Goal: Information Seeking & Learning: Find specific page/section

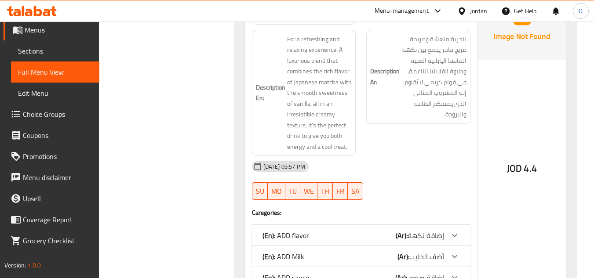
scroll to position [3032, 0]
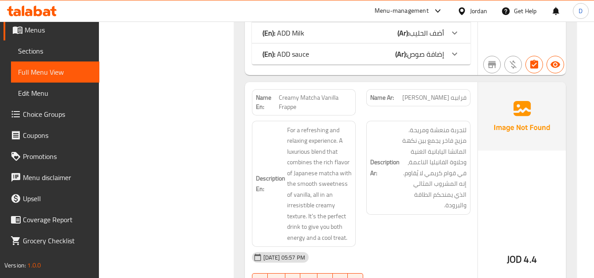
click at [456, 93] on span "فرابيه ماتشا فانيليا كريمي" at bounding box center [434, 97] width 64 height 9
copy span "فرابيه"
click at [443, 93] on span "فرابيه ماتشا فانيليا كريمي" at bounding box center [434, 97] width 64 height 9
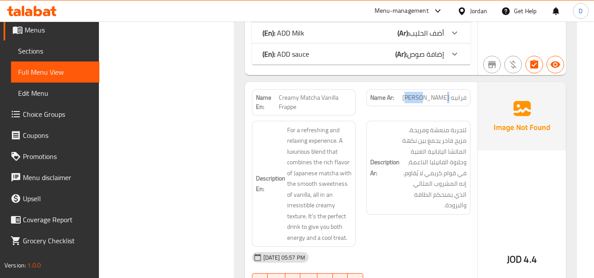
copy span "ماتشا"
click at [464, 93] on span "فرابيه ماتشا فانيليا كريمي" at bounding box center [434, 97] width 64 height 9
copy span "فرابيه ماتشا فانيليا كريمي"
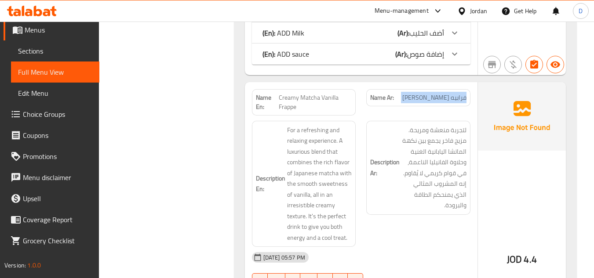
click at [45, 44] on link "Sections" at bounding box center [55, 50] width 88 height 21
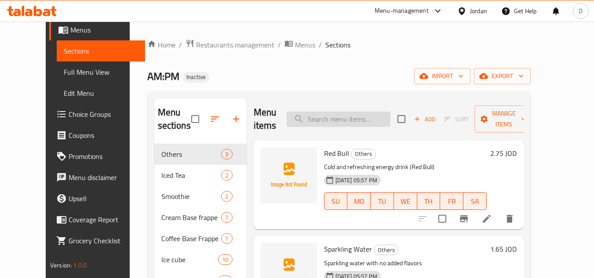
click at [367, 121] on input "search" at bounding box center [339, 119] width 104 height 15
paste input "فرابيه ماتشا فانيليا كريمي"
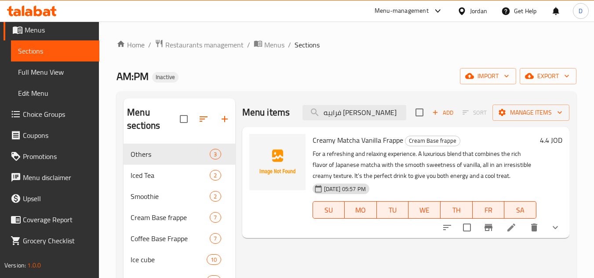
type input "فرابيه ماتشا فانيليا كريمي"
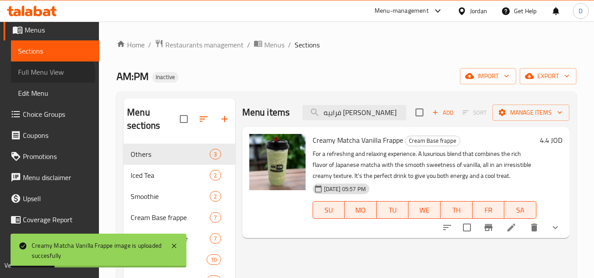
click at [52, 75] on span "Full Menu View" at bounding box center [55, 72] width 74 height 11
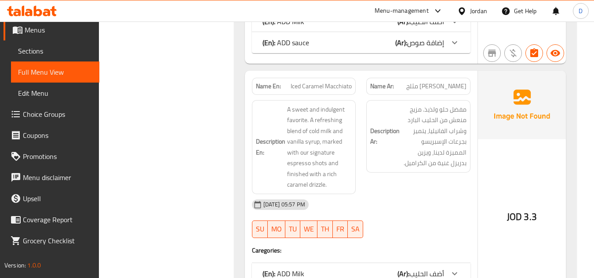
scroll to position [6416, 0]
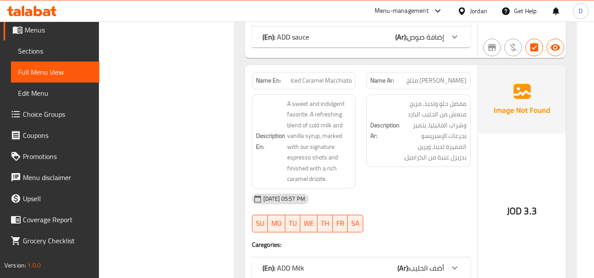
click at [438, 76] on span "ماكياتو كراميل مثلج" at bounding box center [436, 80] width 60 height 9
copy span "كراميل"
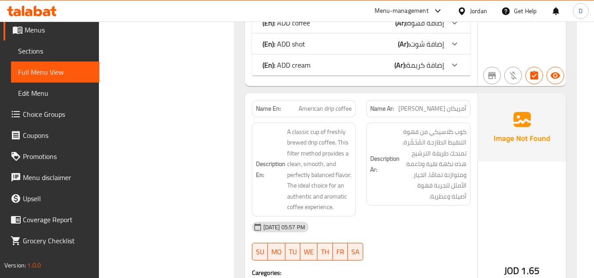
scroll to position [8262, 0]
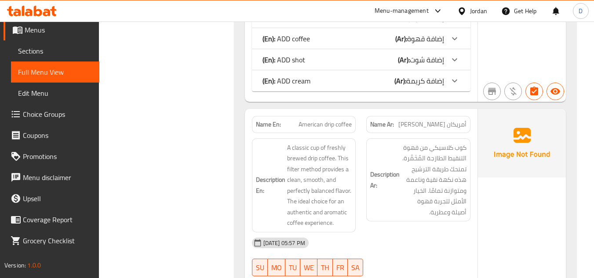
click at [458, 120] on span "أمريكان دريب كوفي" at bounding box center [432, 124] width 68 height 9
copy span "أمريكان"
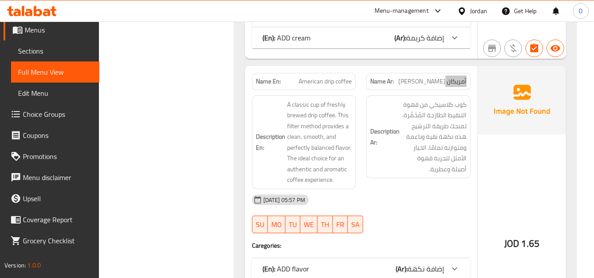
scroll to position [8306, 0]
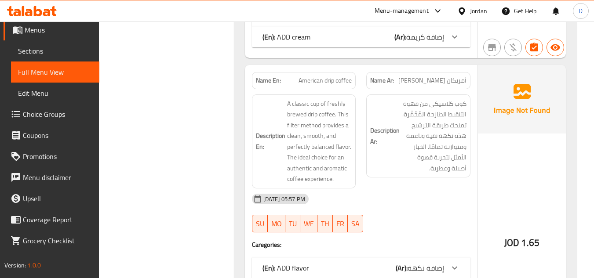
click at [326, 76] on span "American drip coffee" at bounding box center [324, 80] width 53 height 9
copy span "American drip coffee"
click at [35, 47] on span "Sections" at bounding box center [55, 51] width 74 height 11
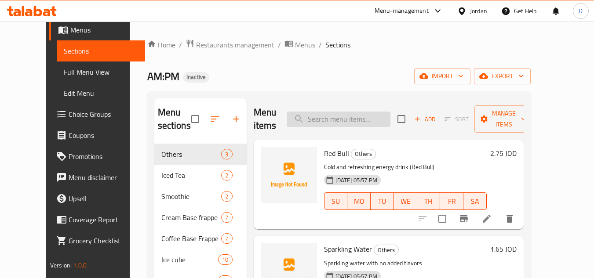
click at [338, 112] on input "search" at bounding box center [339, 119] width 104 height 15
paste input "American drip coffee"
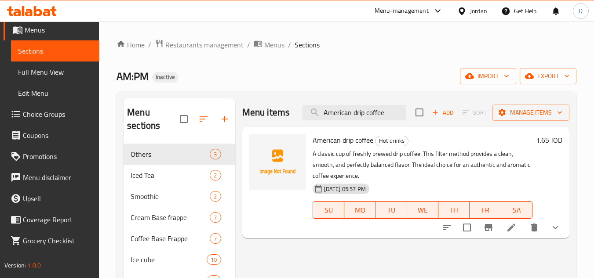
type input "American drip coffee"
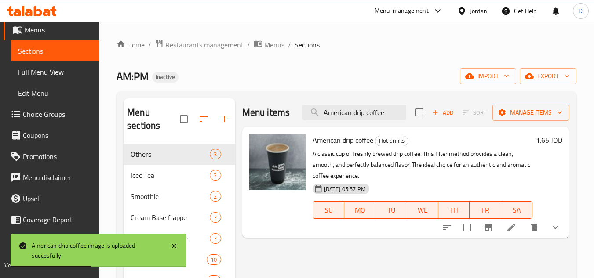
click at [49, 75] on span "Full Menu View" at bounding box center [55, 72] width 74 height 11
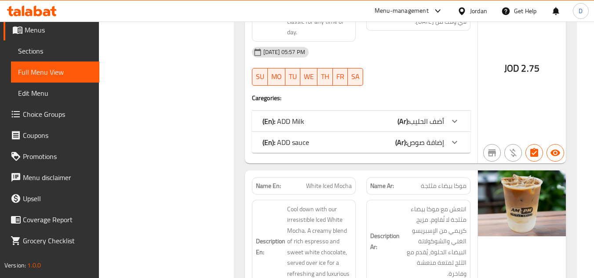
drag, startPoint x: 314, startPoint y: 153, endPoint x: 314, endPoint y: 233, distance: 80.9
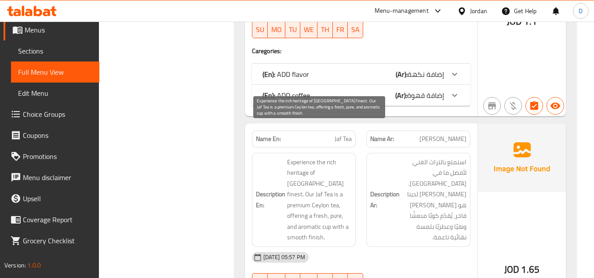
scroll to position [12544, 0]
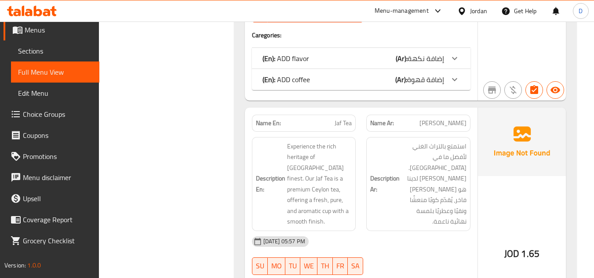
click at [455, 119] on span "شاي جاف" at bounding box center [442, 123] width 47 height 9
click at [445, 119] on span "شاي جاف" at bounding box center [442, 123] width 47 height 9
copy span "جاف"
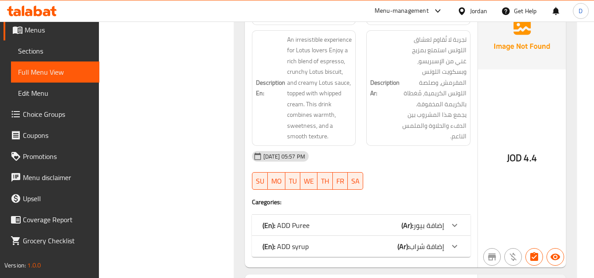
scroll to position [13379, 0]
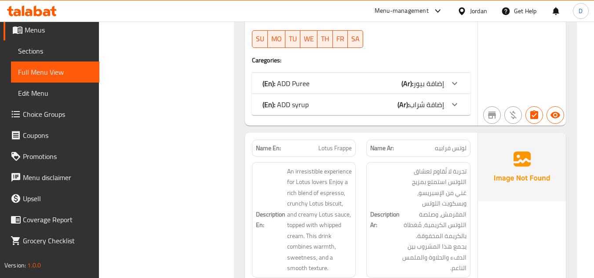
click at [462, 144] on span "لوتس فرابيه" at bounding box center [451, 148] width 32 height 9
copy span "لوتس"
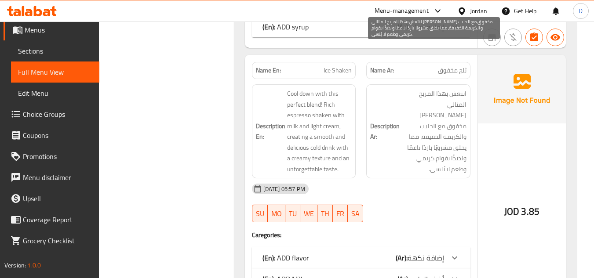
scroll to position [13687, 0]
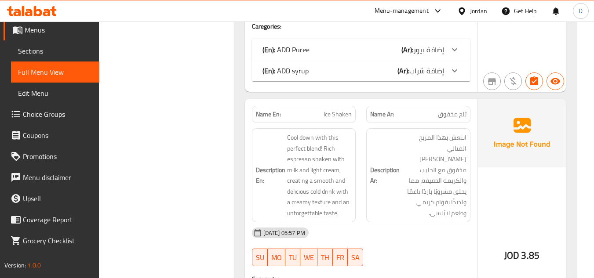
click at [445, 110] on span "ثلج مخفوق" at bounding box center [452, 114] width 29 height 9
copy span "مخفوق"
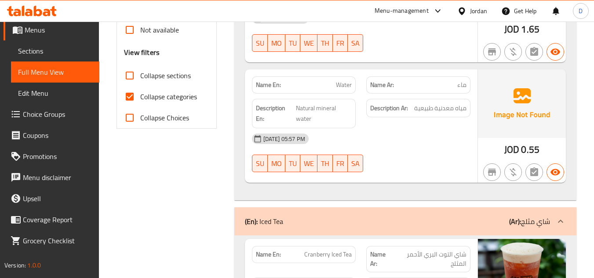
scroll to position [318, 0]
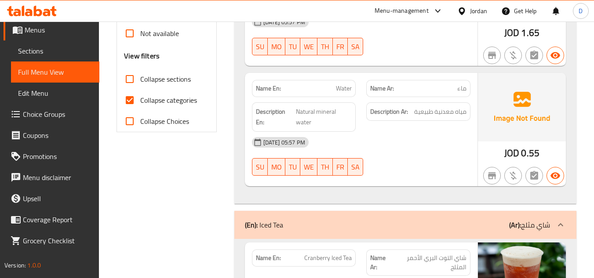
click at [142, 101] on span "Collapse categories" at bounding box center [168, 100] width 57 height 11
click at [140, 101] on input "Collapse categories" at bounding box center [129, 100] width 21 height 21
checkbox input "false"
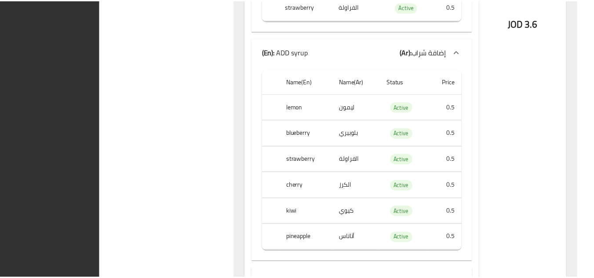
scroll to position [35970, 0]
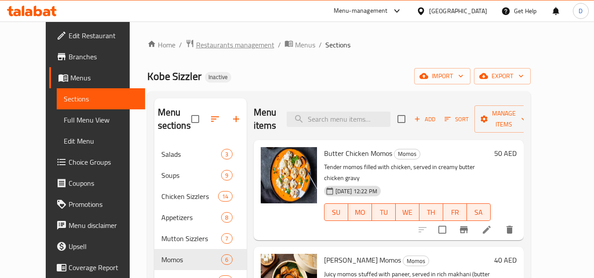
click at [196, 40] on span "Restaurants management" at bounding box center [235, 45] width 78 height 11
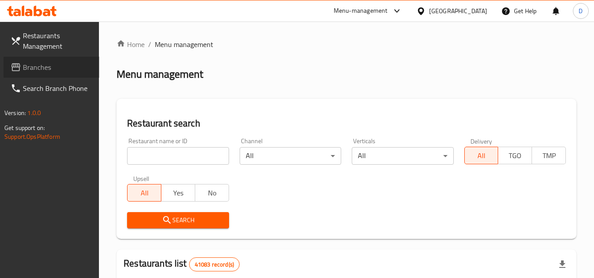
click at [35, 63] on span "Branches" at bounding box center [57, 67] width 69 height 11
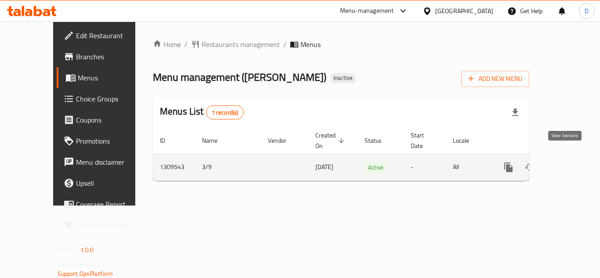
click at [567, 162] on icon "enhanced table" at bounding box center [572, 167] width 11 height 11
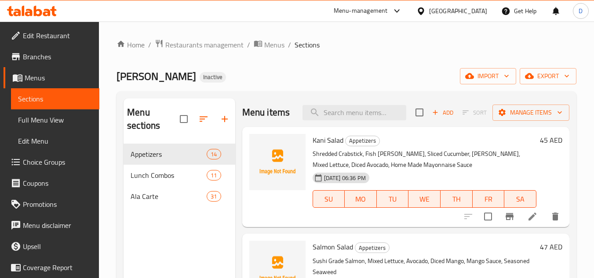
click at [330, 147] on span "Kani Salad" at bounding box center [327, 140] width 31 height 13
copy h6 "Kani Salad"
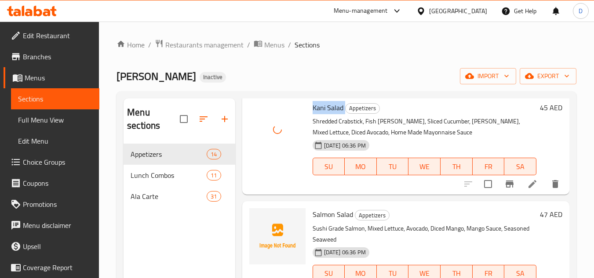
scroll to position [88, 0]
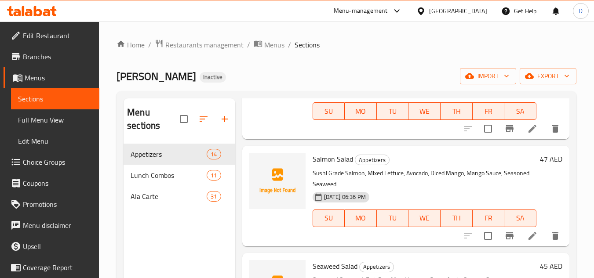
click at [325, 166] on span "Salmon Salad" at bounding box center [332, 159] width 40 height 13
copy h6 "Salmon Salad"
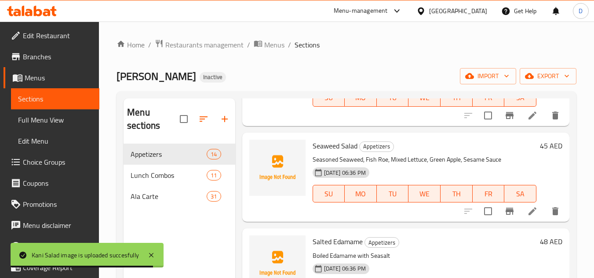
scroll to position [220, 0]
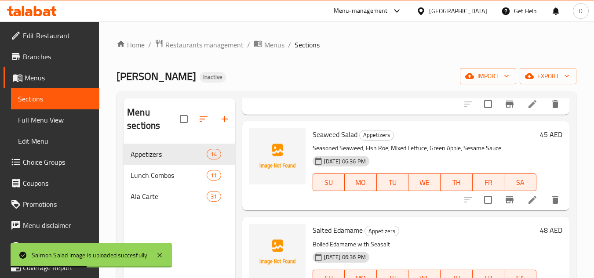
click at [326, 141] on span "Seaweed Salad" at bounding box center [334, 134] width 45 height 13
copy span "Seaweed"
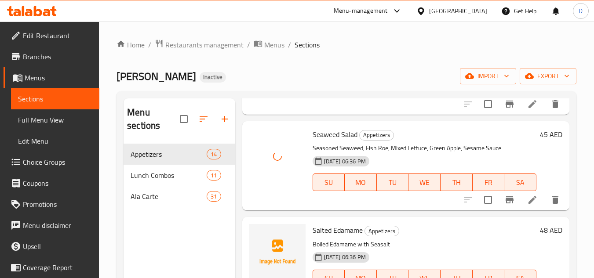
click at [347, 237] on span "Salted Edamame" at bounding box center [337, 230] width 50 height 13
copy h6 "Salted Edamame"
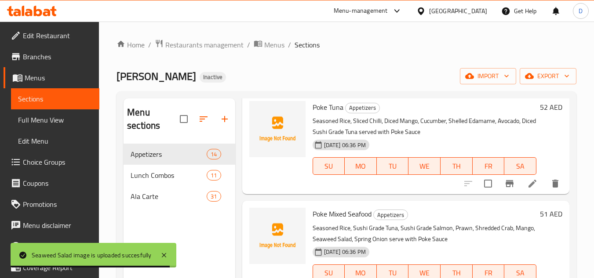
scroll to position [439, 0]
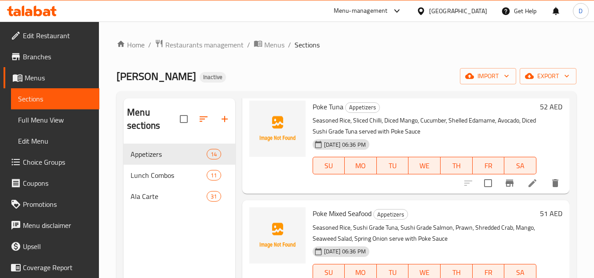
click at [336, 113] on span "Poke Tuna" at bounding box center [327, 106] width 31 height 13
copy h6 "Poke Tuna"
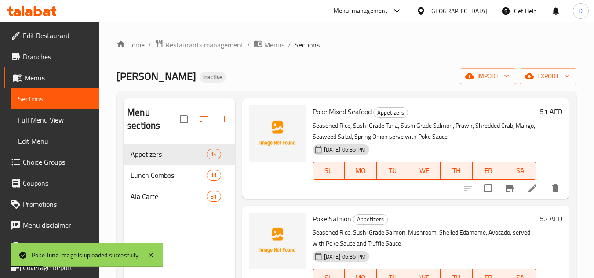
scroll to position [527, 0]
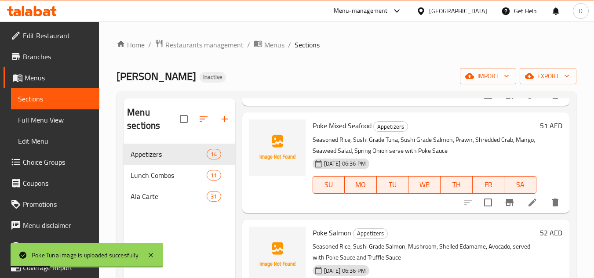
click at [345, 132] on span "Poke Mixed Seafood" at bounding box center [341, 125] width 59 height 13
copy h6 "Poke Mixed Seafood"
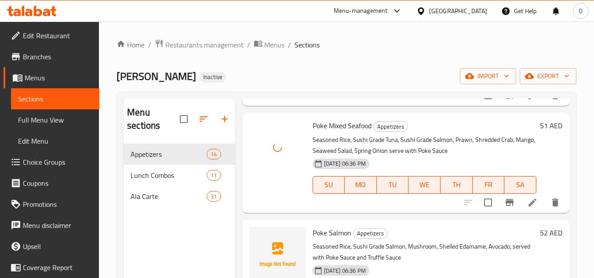
click at [338, 240] on span "Poke Salmon" at bounding box center [331, 232] width 39 height 13
copy h6 "Poke Salmon"
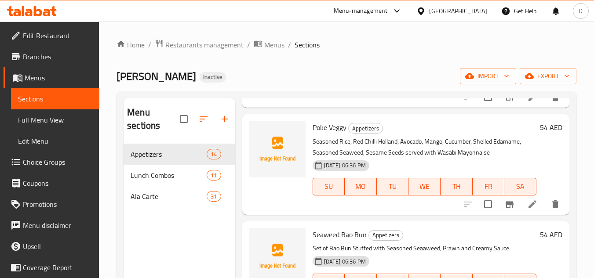
scroll to position [747, 0]
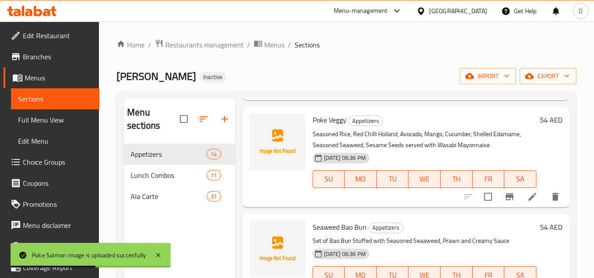
click at [340, 127] on span "Poke Veggy" at bounding box center [329, 119] width 34 height 13
copy h6 "Poke Veggy"
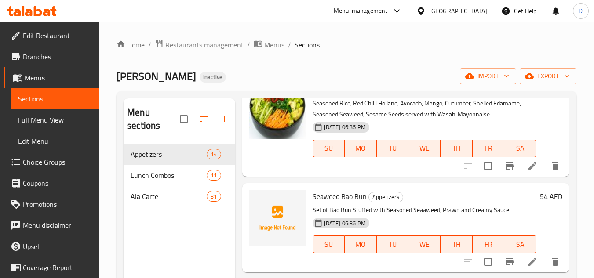
scroll to position [791, 0]
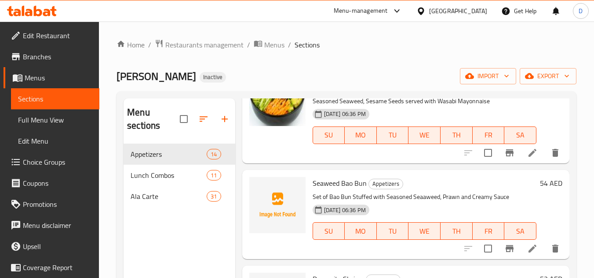
click at [326, 190] on span "Seaweed Bao Bun" at bounding box center [339, 183] width 54 height 13
copy h6 "Seaweed Bao Bun"
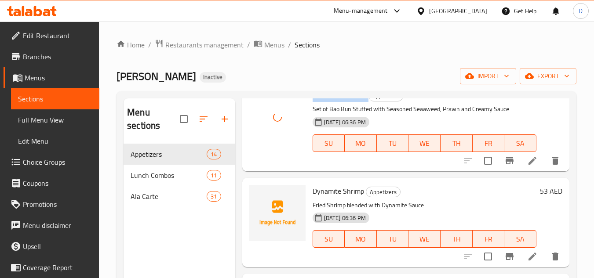
scroll to position [923, 0]
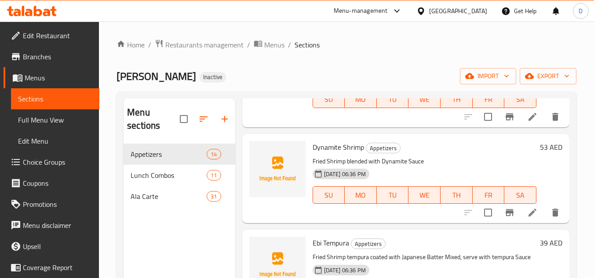
click at [330, 154] on span "Dynamite Shrimp" at bounding box center [337, 147] width 51 height 13
copy h6 "Dynamite Shrimp"
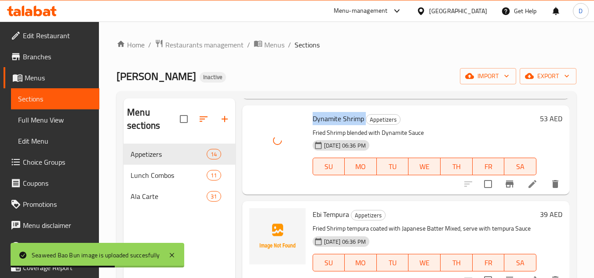
scroll to position [967, 0]
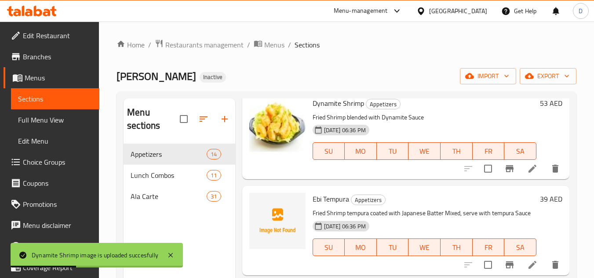
click at [330, 206] on span "Ebi Tempura" at bounding box center [330, 198] width 36 height 13
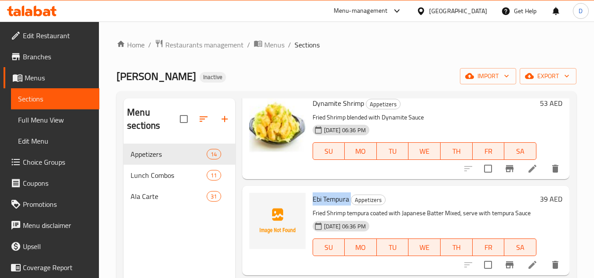
click at [344, 206] on span "Ebi Tempura" at bounding box center [330, 198] width 36 height 13
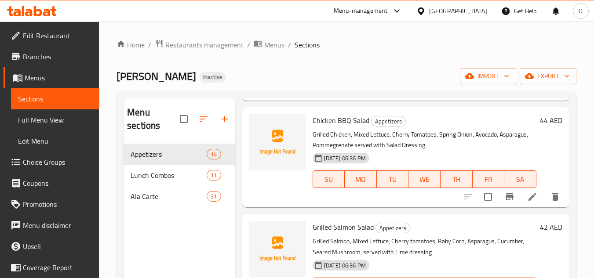
scroll to position [1143, 0]
click at [349, 126] on span "Chicken BBQ Salad" at bounding box center [340, 119] width 57 height 13
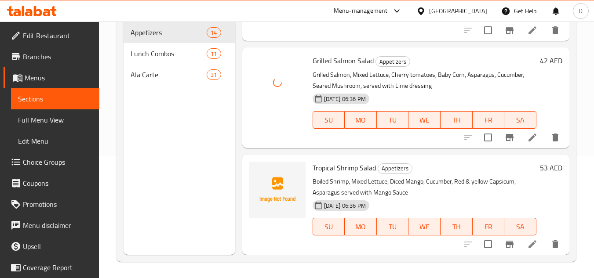
scroll to position [123, 0]
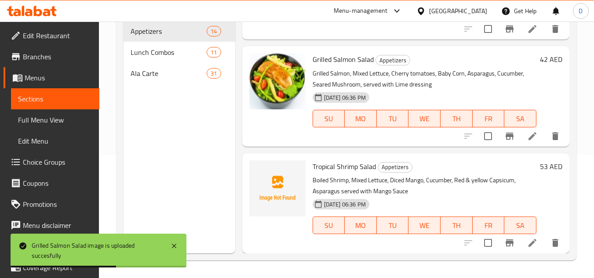
click at [327, 169] on span "Tropical Shrimp Salad" at bounding box center [343, 166] width 63 height 13
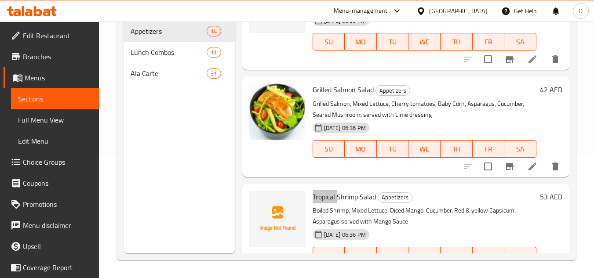
scroll to position [1156, 0]
click at [156, 50] on span "Lunch Combos" at bounding box center [156, 52] width 51 height 11
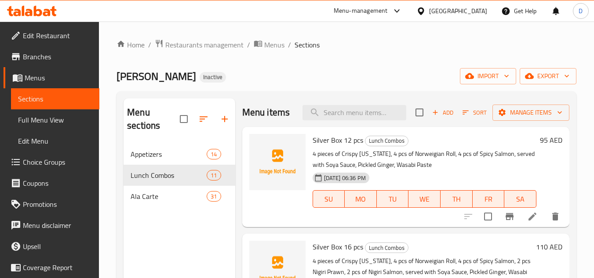
click at [333, 147] on span "Silver Box 12 pcs" at bounding box center [337, 140] width 51 height 13
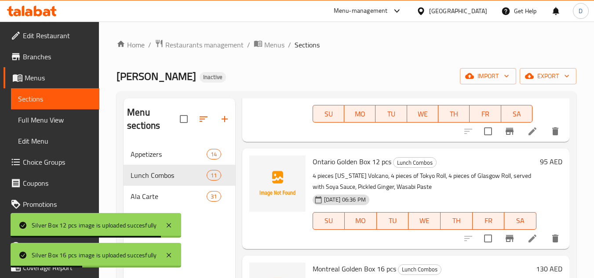
scroll to position [352, 0]
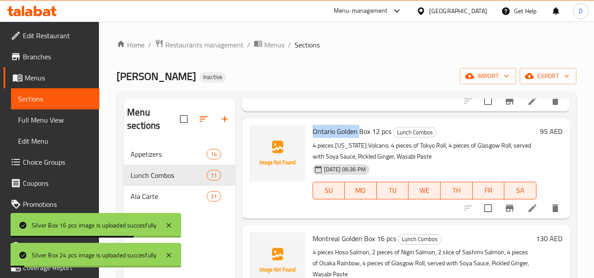
drag, startPoint x: 343, startPoint y: 142, endPoint x: 309, endPoint y: 142, distance: 34.3
click at [309, 142] on div "Ontario Golden Box 12 pcs Lunch Combos 4 pieces [US_STATE] Volcano, 4 pieces of…" at bounding box center [424, 168] width 231 height 93
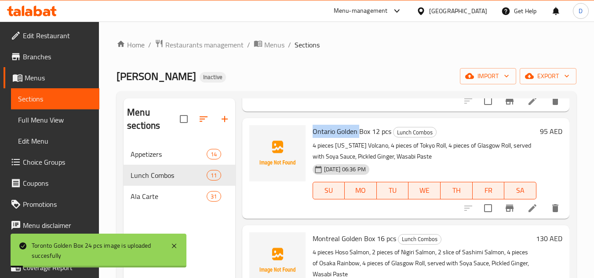
click at [342, 138] on span "Ontario Golden Box 12 pcs" at bounding box center [351, 131] width 79 height 13
drag, startPoint x: 371, startPoint y: 145, endPoint x: 378, endPoint y: 144, distance: 6.7
click at [378, 138] on span "Ontario Golden Box 12 pcs" at bounding box center [351, 131] width 79 height 13
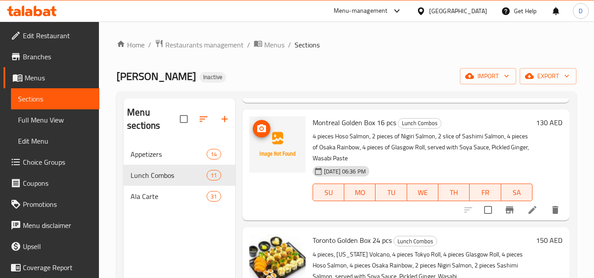
scroll to position [483, 0]
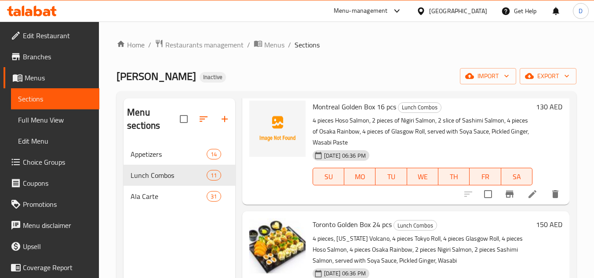
click at [329, 113] on span "Montreal Golden Box 16 pcs" at bounding box center [354, 106] width 84 height 13
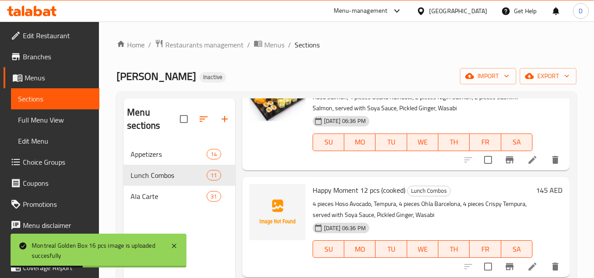
scroll to position [659, 0]
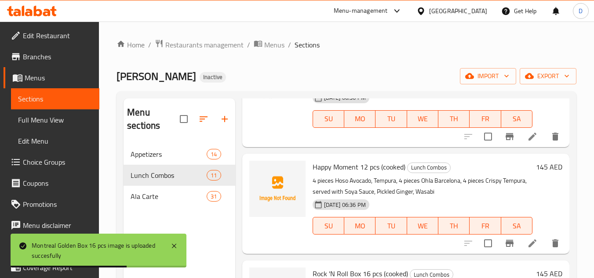
click at [349, 174] on span "Happy Moment 12 pcs (cooked)" at bounding box center [358, 166] width 93 height 13
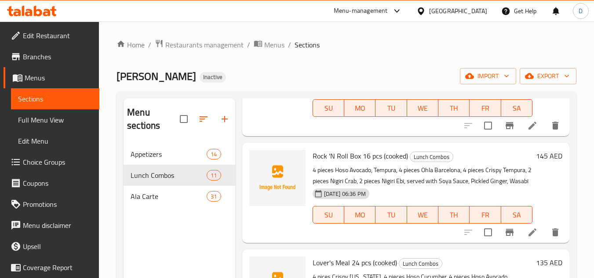
scroll to position [791, 0]
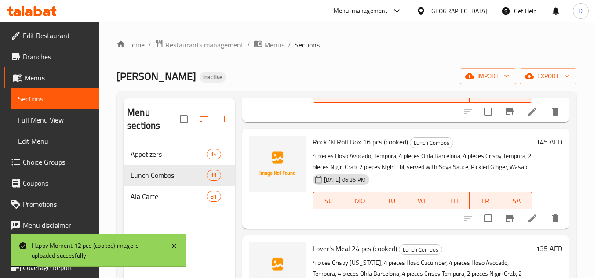
click at [343, 149] on span "Rock 'N Roll Box 16 pcs (cooked)" at bounding box center [359, 141] width 95 height 13
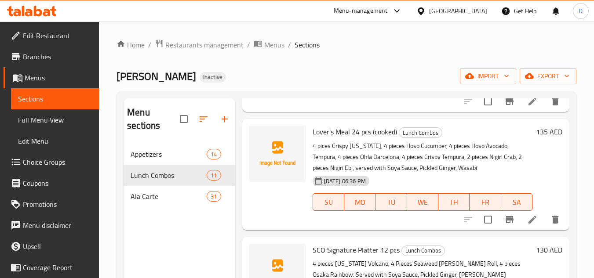
scroll to position [923, 0]
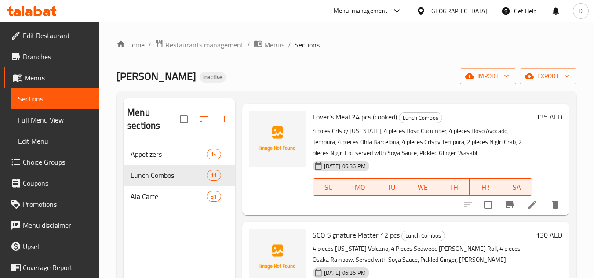
click at [347, 123] on span "Lover's Meal 24 pcs (cooked)" at bounding box center [354, 116] width 84 height 13
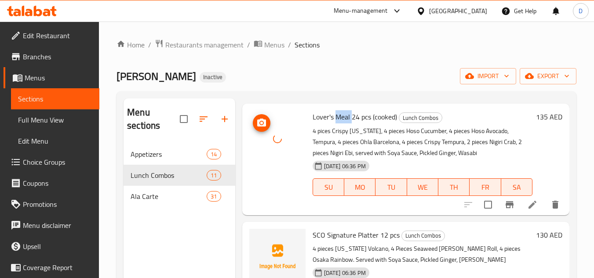
scroll to position [967, 0]
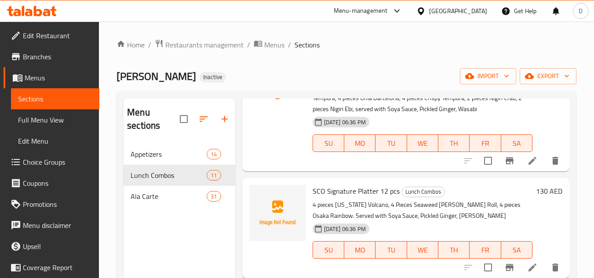
click at [345, 198] on span "SCO Signature Platter 12 pcs" at bounding box center [355, 191] width 87 height 13
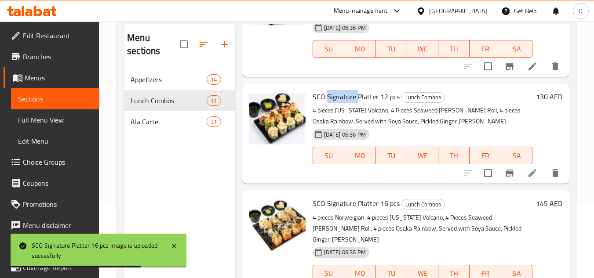
scroll to position [123, 0]
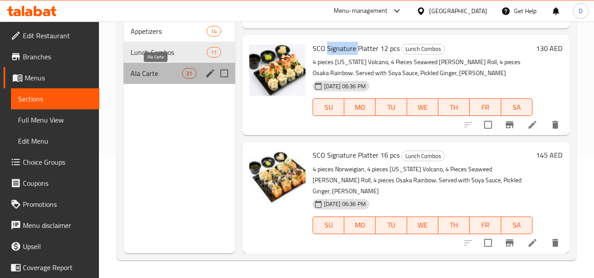
click at [148, 70] on span "Ala Carte" at bounding box center [156, 73] width 51 height 11
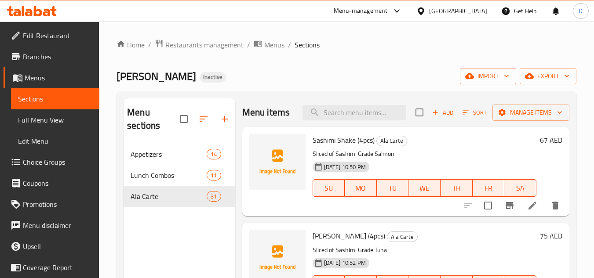
click at [326, 147] on span "Sashimi Shake (4pcs)" at bounding box center [343, 140] width 62 height 13
click at [319, 243] on span "[PERSON_NAME] (4pcs)" at bounding box center [348, 235] width 73 height 13
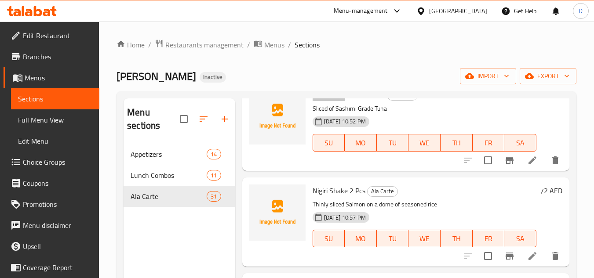
scroll to position [176, 0]
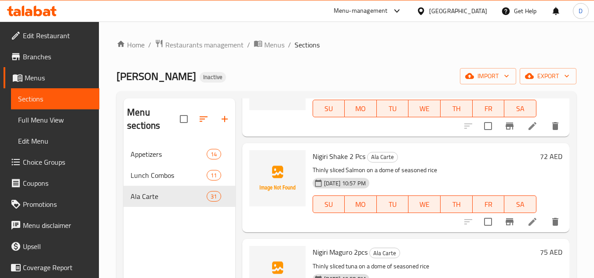
click at [309, 163] on div "Nigiri Shake 2 Pcs Ala Carte Thinly sliced Salmon on a dome of seasoned rice [D…" at bounding box center [424, 188] width 231 height 82
drag, startPoint x: 345, startPoint y: 171, endPoint x: 312, endPoint y: 172, distance: 33.0
click at [312, 163] on span "Nigiri Shake 2 Pcs" at bounding box center [338, 156] width 53 height 13
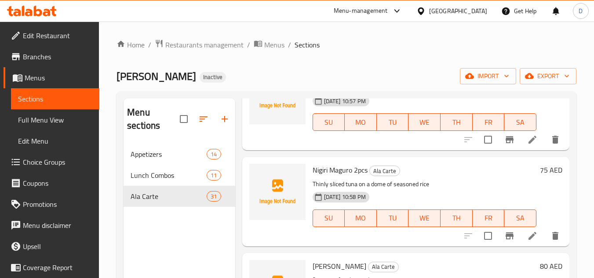
scroll to position [264, 0]
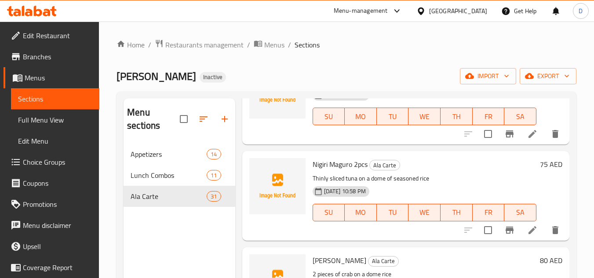
click at [315, 171] on span "Nigiri Maguro 2pcs" at bounding box center [339, 164] width 55 height 13
click at [338, 171] on span "Nigiri Maguro 2pcs" at bounding box center [339, 164] width 55 height 13
click at [340, 171] on span "Nigiri Maguro 2pcs" at bounding box center [339, 164] width 55 height 13
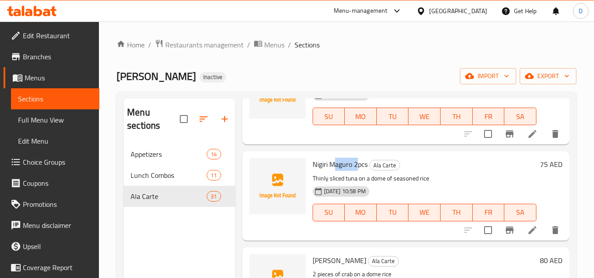
click at [340, 171] on span "Nigiri Maguro 2pcs" at bounding box center [339, 164] width 55 height 13
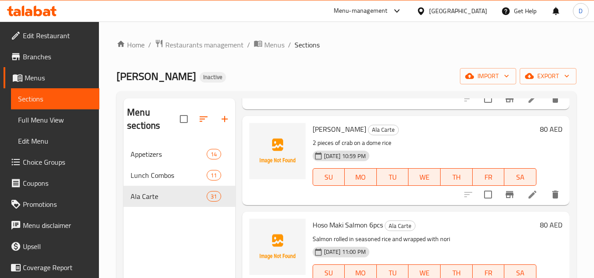
scroll to position [396, 0]
click at [316, 135] on span "[PERSON_NAME]" at bounding box center [339, 128] width 54 height 13
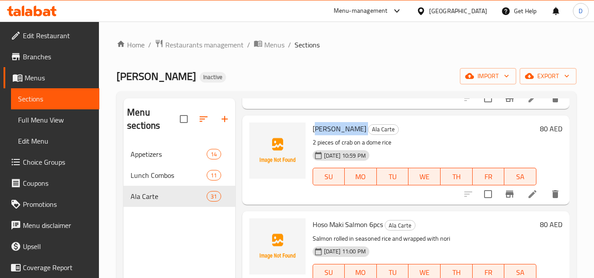
click at [316, 135] on span "[PERSON_NAME]" at bounding box center [339, 128] width 54 height 13
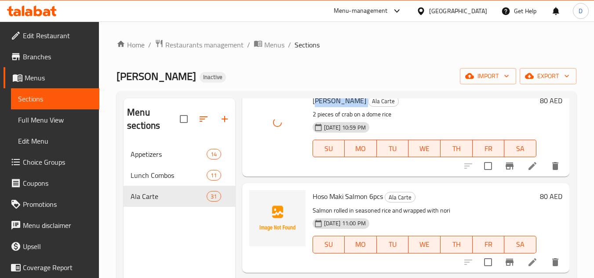
scroll to position [439, 0]
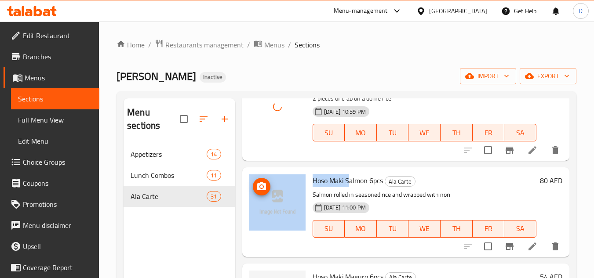
drag, startPoint x: 345, startPoint y: 194, endPoint x: 303, endPoint y: 202, distance: 42.5
click at [303, 202] on div "Hoso Maki Salmon 6pcs Ala Carte Salmon rolled in seasoned rice and wrapped with…" at bounding box center [406, 212] width 320 height 82
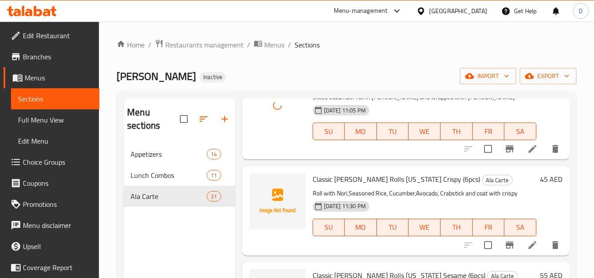
scroll to position [835, 0]
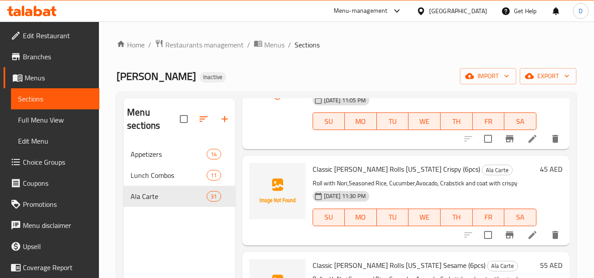
click at [382, 176] on span "Classic [PERSON_NAME] Rolls [US_STATE] Crispy (6pcs)" at bounding box center [395, 169] width 167 height 13
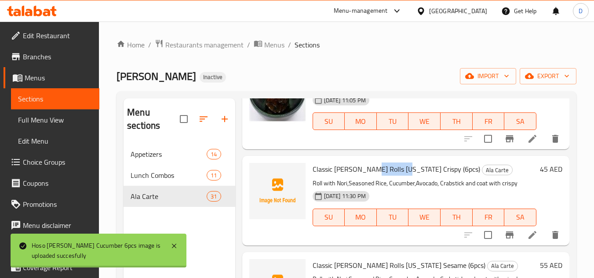
click at [382, 176] on span "Classic [PERSON_NAME] Rolls [US_STATE] Crispy (6pcs)" at bounding box center [395, 169] width 167 height 13
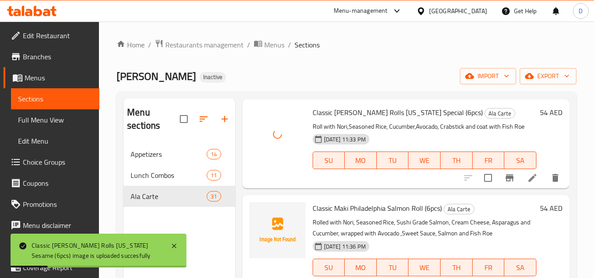
scroll to position [1140, 0]
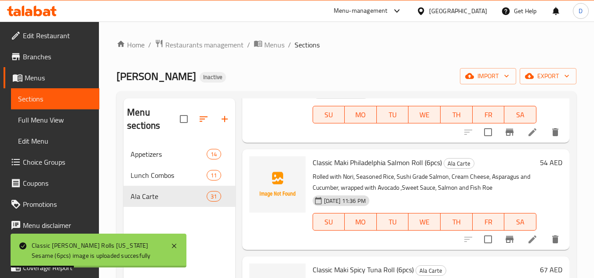
click at [376, 169] on span "Classic Maki Philadelphia Salmon Roll (6pcs)" at bounding box center [376, 162] width 129 height 13
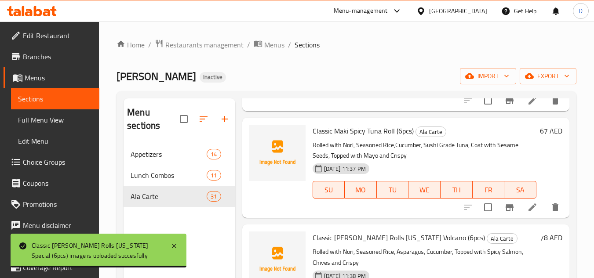
scroll to position [1228, 0]
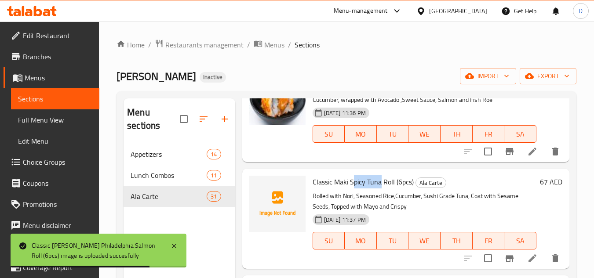
drag, startPoint x: 381, startPoint y: 196, endPoint x: 352, endPoint y: 193, distance: 29.6
click at [352, 189] on span "Classic Maki Spicy Tuna Roll (6pcs)" at bounding box center [362, 181] width 101 height 13
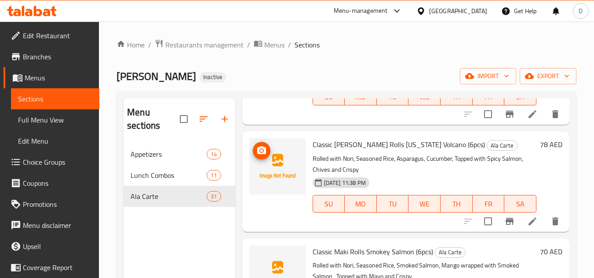
scroll to position [1360, 0]
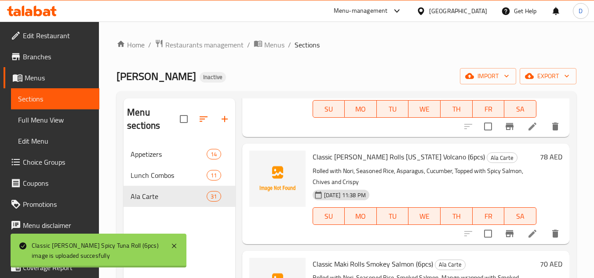
click at [373, 163] on span "Classic [PERSON_NAME] Rolls [US_STATE] Volcano (6pcs)" at bounding box center [398, 156] width 172 height 13
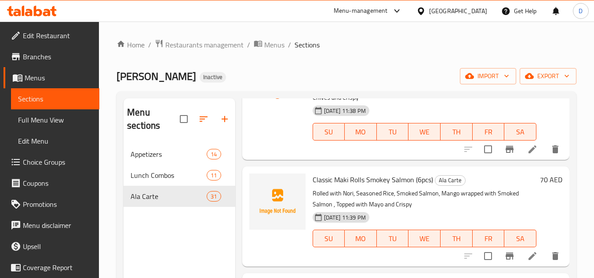
scroll to position [1448, 0]
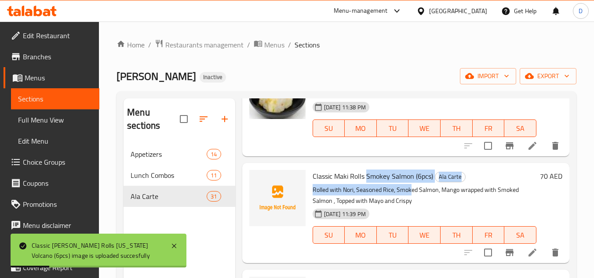
drag, startPoint x: 365, startPoint y: 191, endPoint x: 412, endPoint y: 196, distance: 46.9
click at [412, 196] on div "Classic [PERSON_NAME] Rolls [PERSON_NAME] (6pcs) Ala Carte Rolled with Nori, Se…" at bounding box center [424, 213] width 231 height 93
click at [413, 183] on span "Classic Maki Rolls Smokey Salmon (6pcs)" at bounding box center [372, 176] width 120 height 13
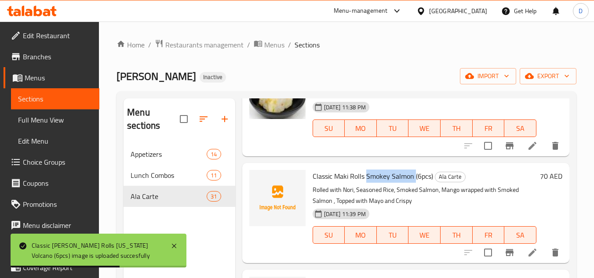
drag, startPoint x: 414, startPoint y: 187, endPoint x: 367, endPoint y: 192, distance: 47.8
click at [367, 183] on span "Classic Maki Rolls Smokey Salmon (6pcs)" at bounding box center [372, 176] width 120 height 13
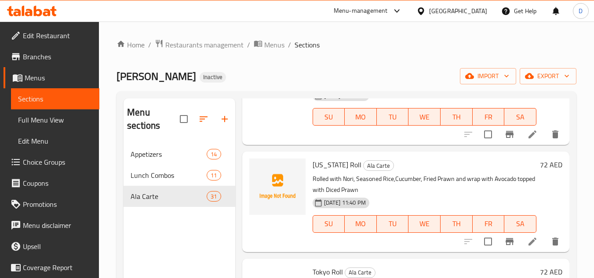
scroll to position [1580, 0]
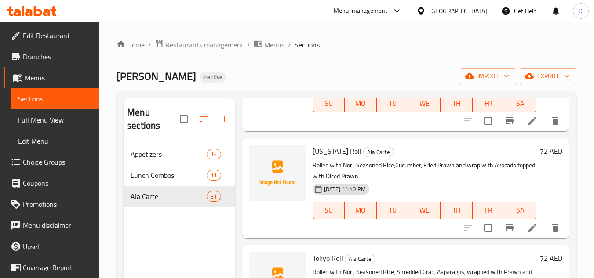
click at [321, 158] on span "[US_STATE] Roll" at bounding box center [336, 151] width 49 height 13
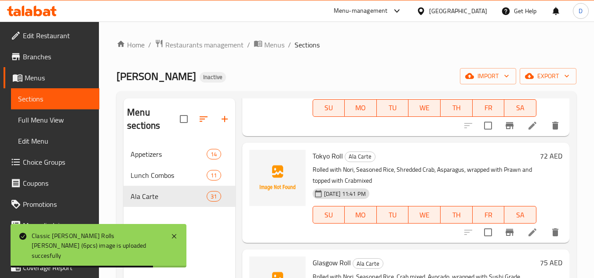
scroll to position [1712, 0]
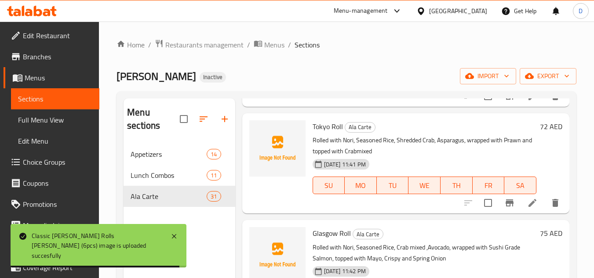
click at [320, 133] on span "Tokyo Roll" at bounding box center [327, 126] width 30 height 13
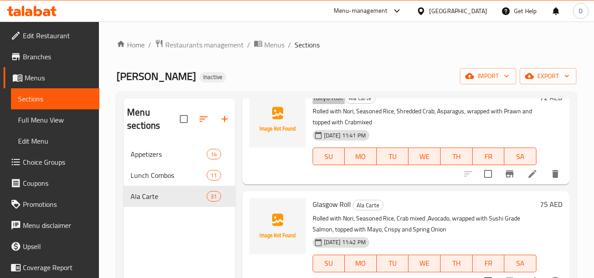
scroll to position [1756, 0]
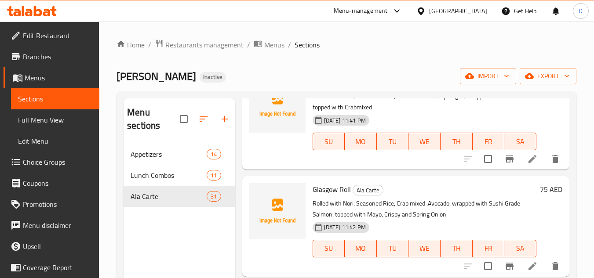
click at [322, 196] on span "Glasgow Roll" at bounding box center [331, 189] width 38 height 13
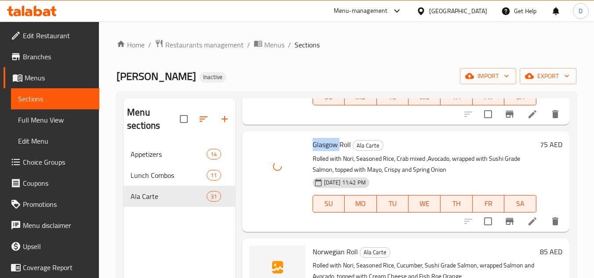
scroll to position [1888, 0]
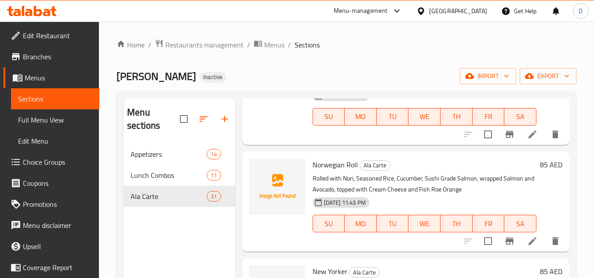
click at [323, 171] on span "Norwegian Roll" at bounding box center [334, 164] width 45 height 13
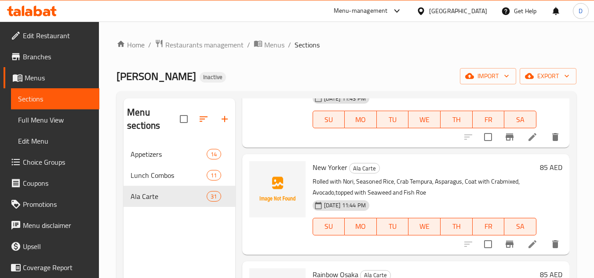
scroll to position [2019, 0]
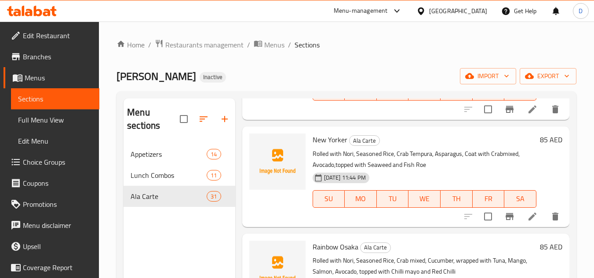
click at [320, 146] on span "New Yorker" at bounding box center [329, 139] width 35 height 13
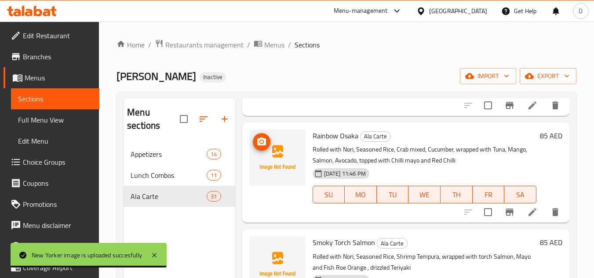
scroll to position [2151, 0]
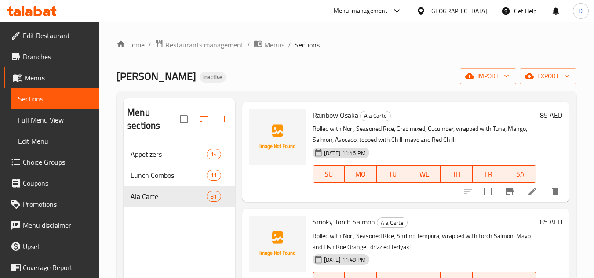
click at [334, 122] on span "Rainbow Osaka" at bounding box center [335, 115] width 46 height 13
click at [346, 122] on span "Rainbow Osaka" at bounding box center [335, 115] width 46 height 13
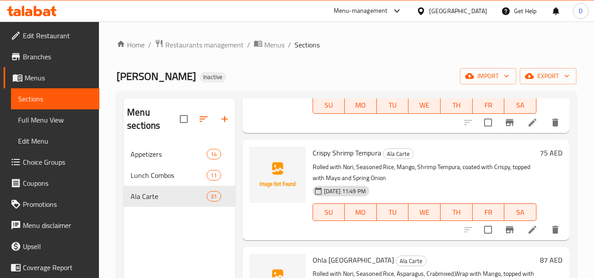
scroll to position [2239, 0]
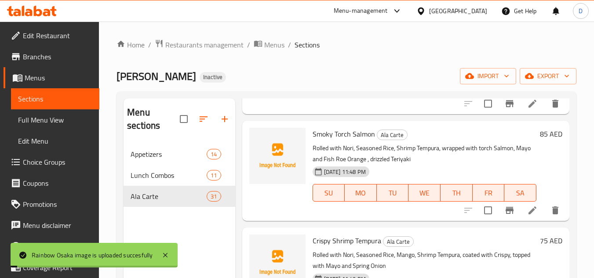
click at [342, 141] on span "Smoky Torch Salmon" at bounding box center [343, 133] width 62 height 13
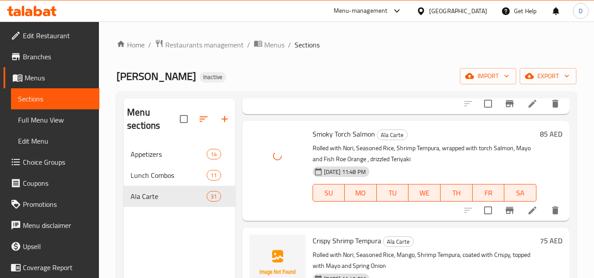
click at [370, 247] on span "Crispy Shrimp Tempura" at bounding box center [346, 240] width 69 height 13
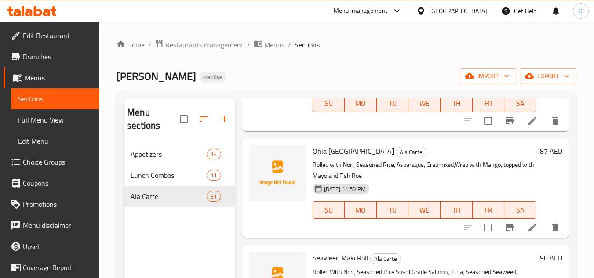
scroll to position [2459, 0]
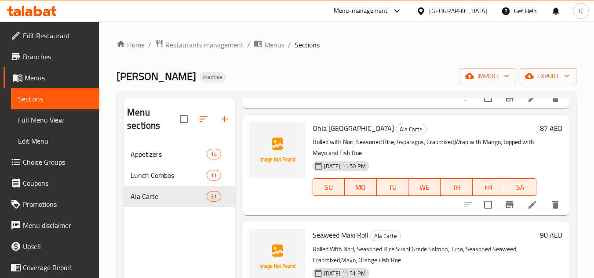
click at [339, 135] on span "Ohla [GEOGRAPHIC_DATA]" at bounding box center [352, 128] width 81 height 13
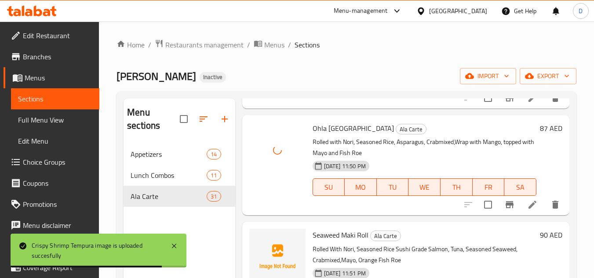
click at [332, 242] on span "Seaweed Maki Roll" at bounding box center [340, 235] width 56 height 13
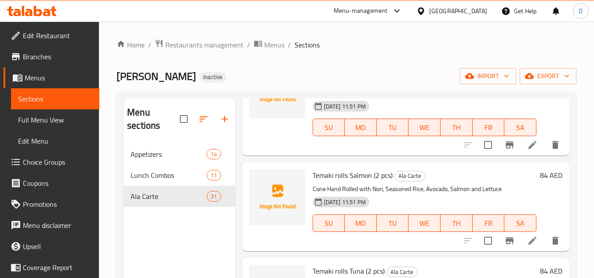
scroll to position [2635, 0]
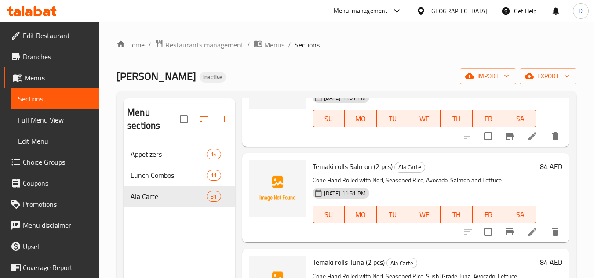
click at [323, 173] on span "Temaki rolls Salmon (2 pcs)" at bounding box center [352, 166] width 80 height 13
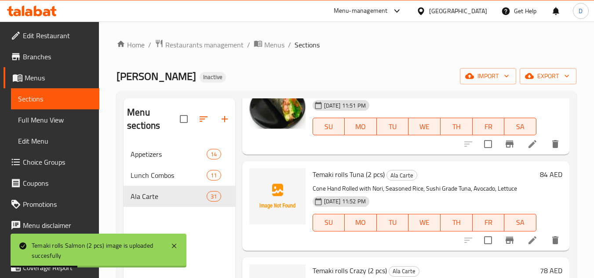
scroll to position [2767, 0]
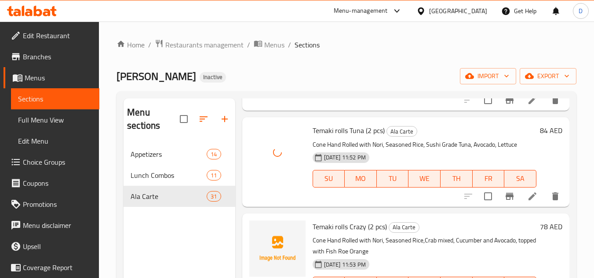
click at [353, 233] on span "Temaki rolls Crazy (2 pcs)" at bounding box center [349, 226] width 74 height 13
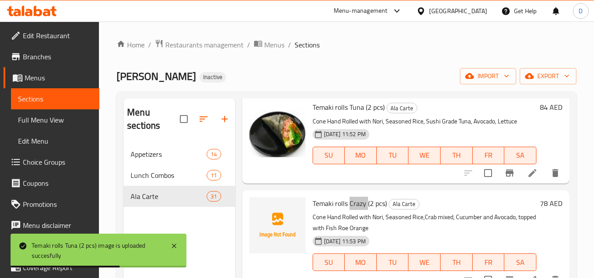
scroll to position [2810, 0]
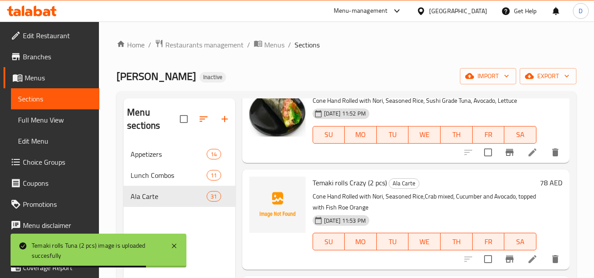
click at [320, 189] on span "Temaki rolls Crazy (2 pcs)" at bounding box center [349, 182] width 74 height 13
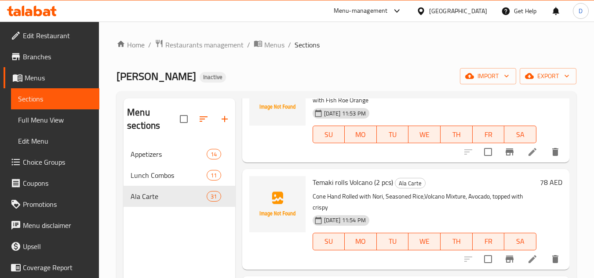
scroll to position [2931, 0]
click at [359, 181] on span "Temaki rolls Volcano (2 pcs)" at bounding box center [352, 182] width 80 height 13
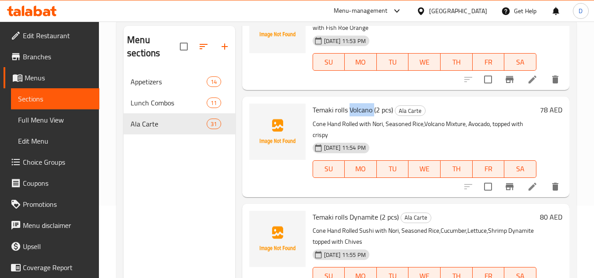
scroll to position [88, 0]
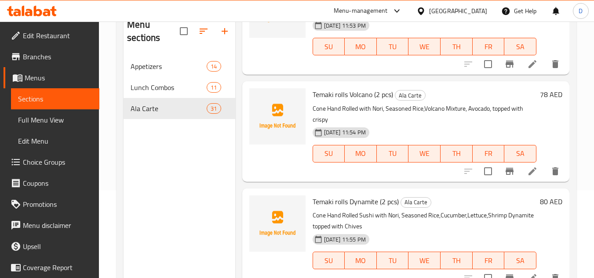
click at [359, 200] on span "Temaki rolls Dynamite (2 pcs)" at bounding box center [355, 201] width 86 height 13
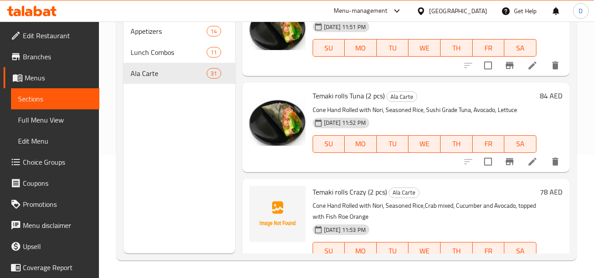
scroll to position [2667, 0]
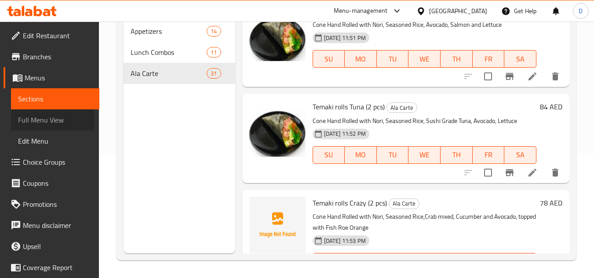
click at [40, 120] on span "Full Menu View" at bounding box center [55, 120] width 74 height 11
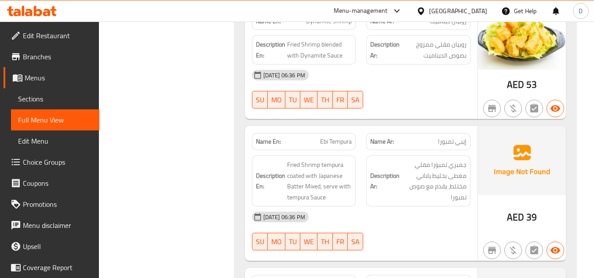
scroll to position [1582, 0]
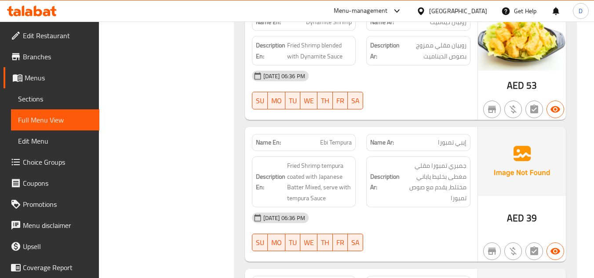
click at [323, 138] on span "Ebi Tempura" at bounding box center [336, 142] width 32 height 9
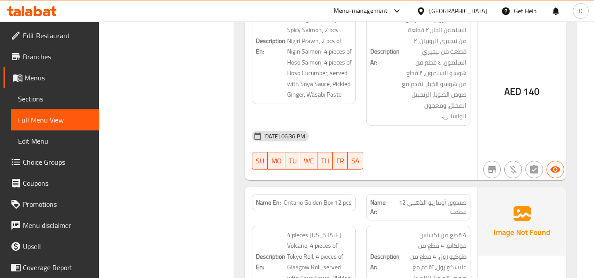
scroll to position [2857, 0]
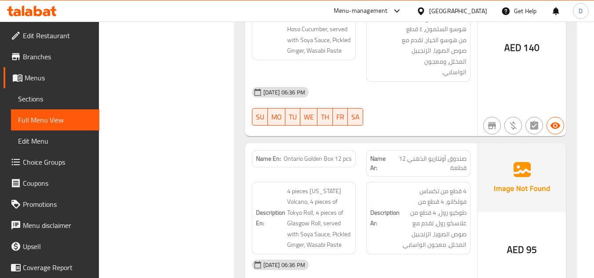
click at [296, 154] on span "Ontario Golden Box 12 pcs" at bounding box center [317, 158] width 68 height 9
click at [50, 98] on span "Sections" at bounding box center [55, 99] width 74 height 11
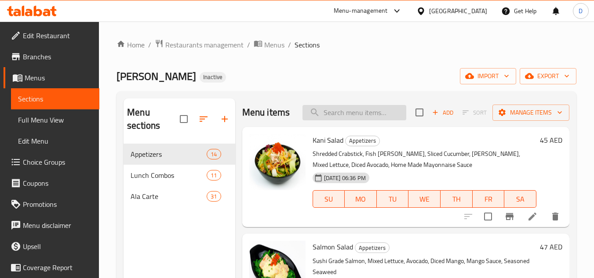
click at [348, 120] on input "search" at bounding box center [354, 112] width 104 height 15
paste input "[GEOGRAPHIC_DATA]"
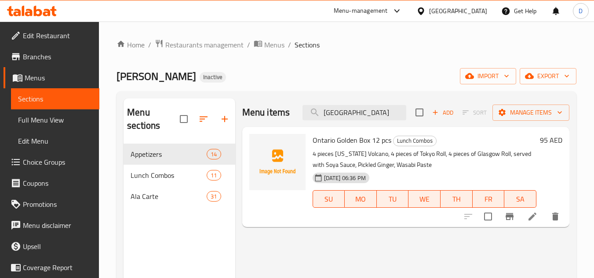
type input "[GEOGRAPHIC_DATA]"
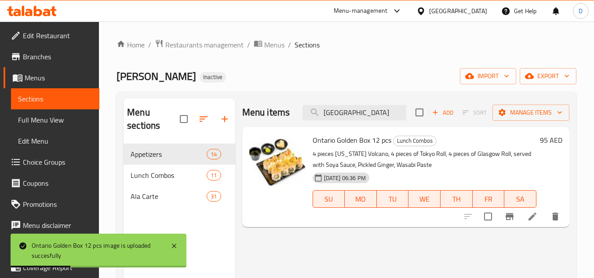
drag, startPoint x: 21, startPoint y: 119, endPoint x: 58, endPoint y: 105, distance: 39.6
click at [21, 119] on span "Full Menu View" at bounding box center [55, 120] width 74 height 11
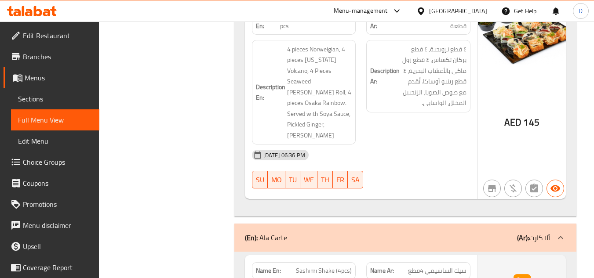
scroll to position [4483, 0]
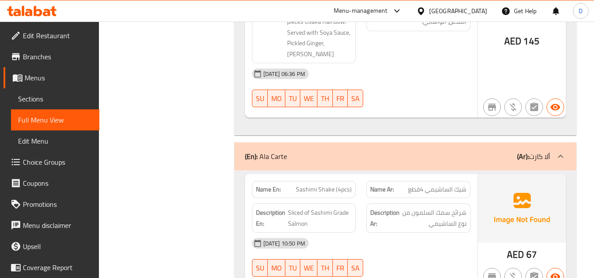
click at [327, 185] on span "Sashimi Shake (4pcs)" at bounding box center [324, 189] width 56 height 9
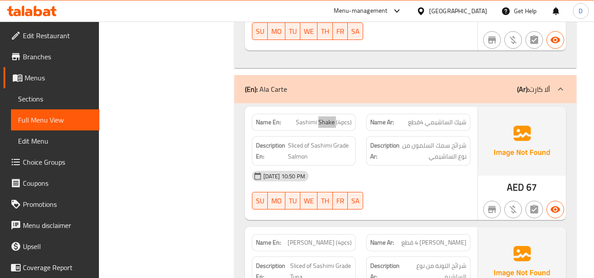
scroll to position [4571, 0]
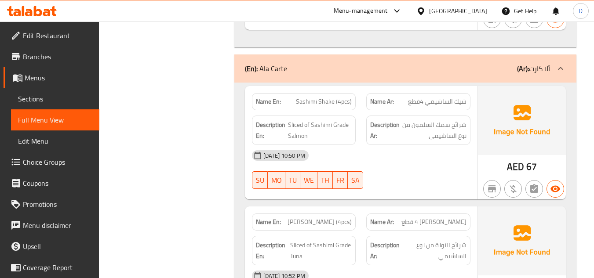
click at [329, 218] on span "[PERSON_NAME] (4pcs)" at bounding box center [319, 222] width 64 height 9
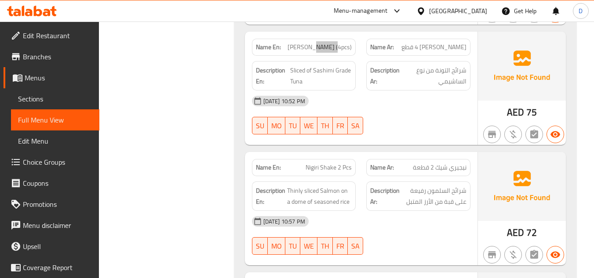
scroll to position [4746, 0]
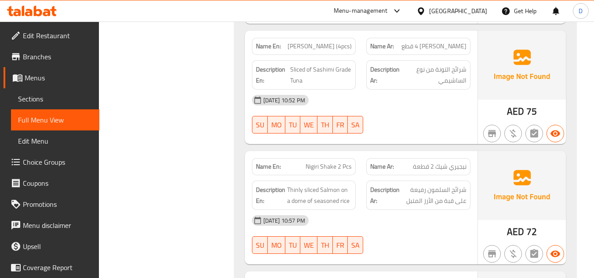
drag, startPoint x: 338, startPoint y: 192, endPoint x: 291, endPoint y: 196, distance: 46.2
click at [16, 101] on link "Sections" at bounding box center [55, 98] width 88 height 21
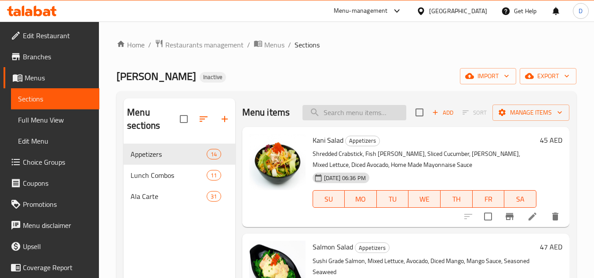
click at [349, 115] on input "search" at bounding box center [354, 112] width 104 height 15
paste input "[PERSON_NAME]"
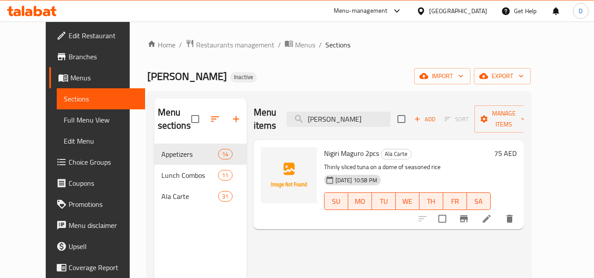
type input "[PERSON_NAME]"
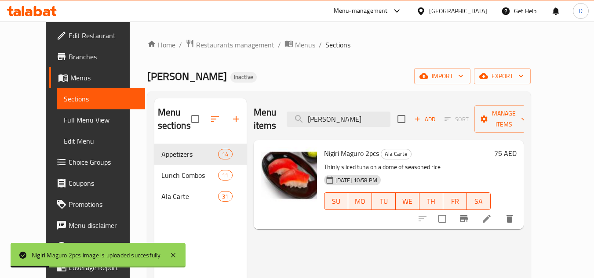
click at [64, 122] on span "Full Menu View" at bounding box center [101, 120] width 74 height 11
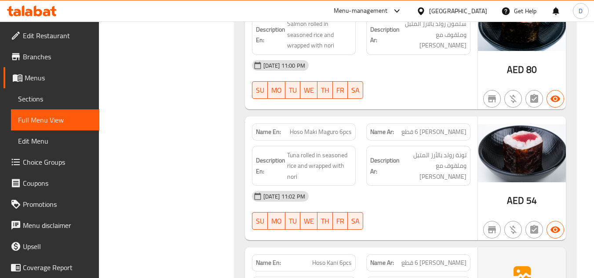
scroll to position [5318, 0]
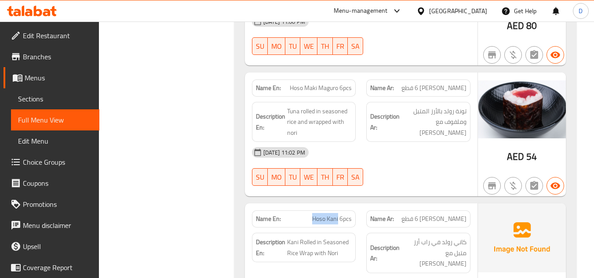
drag, startPoint x: 338, startPoint y: 124, endPoint x: 312, endPoint y: 127, distance: 27.0
click at [312, 211] on div "Name En: [PERSON_NAME] 6pcs" at bounding box center [304, 219] width 104 height 17
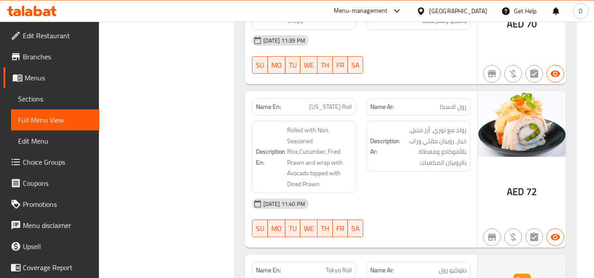
scroll to position [6944, 0]
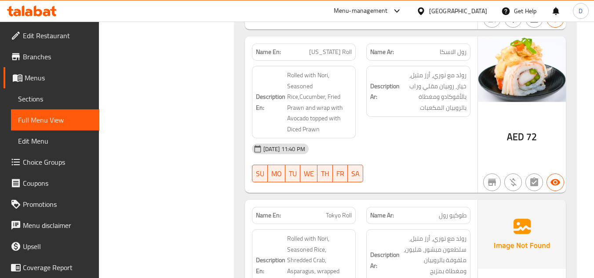
click at [335, 211] on span "Tokyo Roll" at bounding box center [339, 215] width 26 height 9
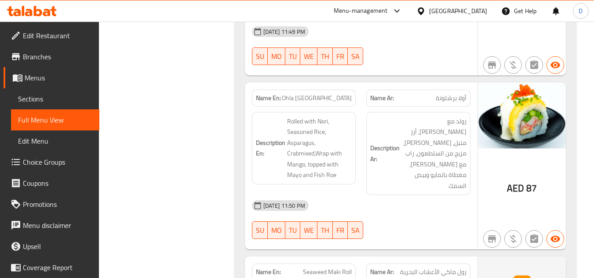
scroll to position [8262, 0]
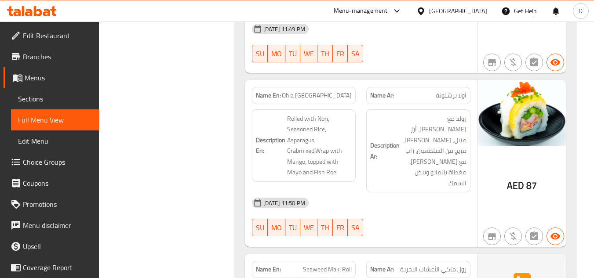
click at [316, 265] on span "Seaweed Maki Roll" at bounding box center [327, 269] width 49 height 9
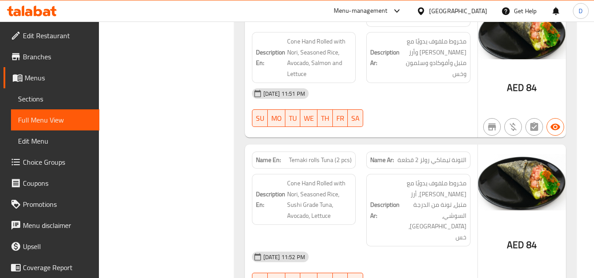
scroll to position [8702, 0]
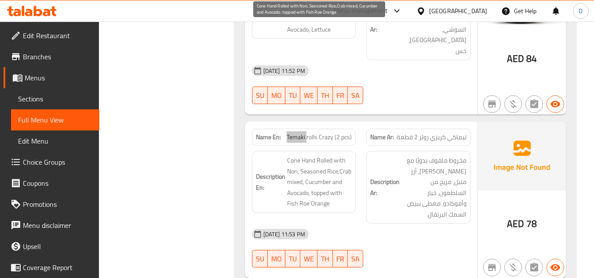
scroll to position [8878, 0]
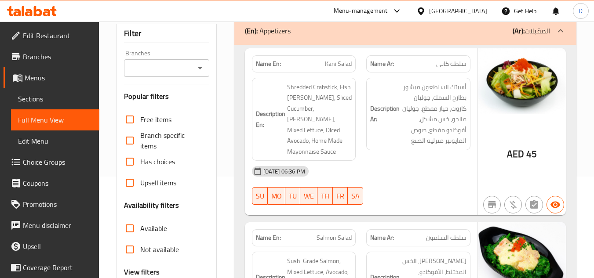
scroll to position [220, 0]
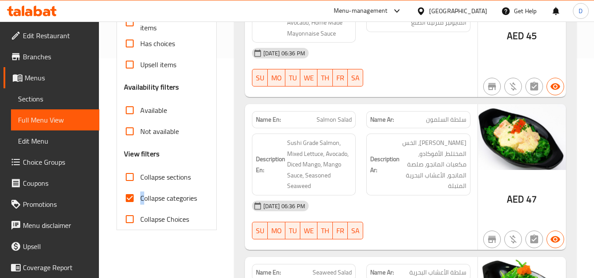
drag, startPoint x: 142, startPoint y: 201, endPoint x: 167, endPoint y: 193, distance: 25.7
click at [142, 201] on span "Collapse categories" at bounding box center [168, 198] width 57 height 11
click at [190, 172] on span "Collapse sections" at bounding box center [165, 177] width 51 height 11
click at [140, 171] on input "Collapse sections" at bounding box center [129, 177] width 21 height 21
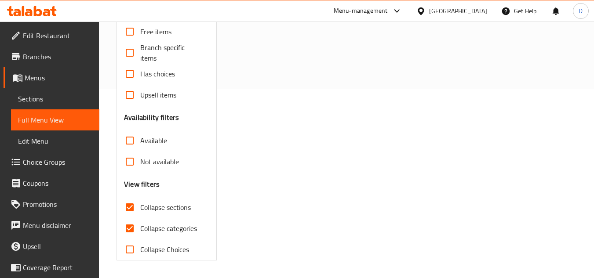
scroll to position [189, 0]
drag, startPoint x: 135, startPoint y: 206, endPoint x: 131, endPoint y: 211, distance: 6.6
click at [135, 206] on input "Collapse sections" at bounding box center [129, 207] width 21 height 21
checkbox input "false"
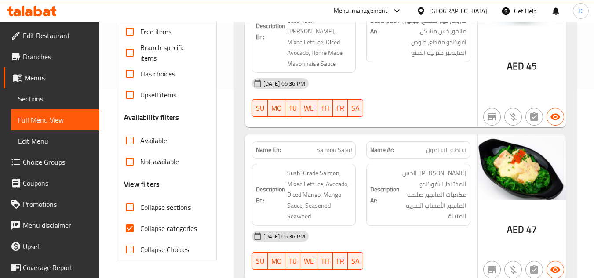
scroll to position [220, 0]
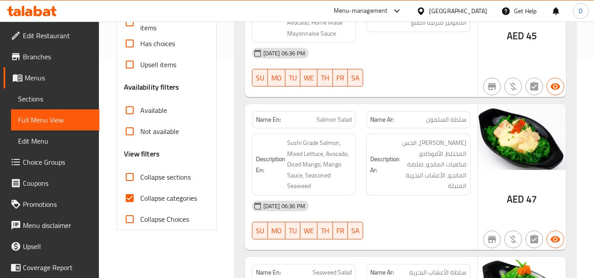
click at [127, 228] on input "Collapse Choices" at bounding box center [129, 219] width 21 height 21
click at [131, 221] on input "Collapse Choices" at bounding box center [129, 219] width 21 height 21
checkbox input "false"
click at [131, 199] on input "Collapse categories" at bounding box center [129, 198] width 21 height 21
checkbox input "false"
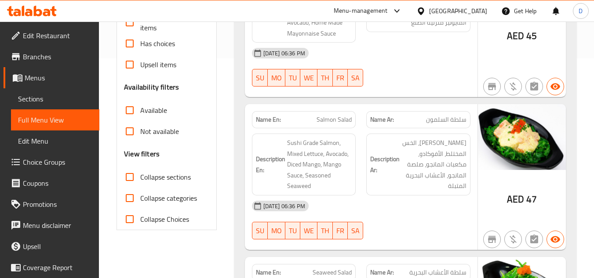
drag, startPoint x: 44, startPoint y: 105, endPoint x: 57, endPoint y: 105, distance: 12.8
click at [44, 105] on link "Sections" at bounding box center [55, 98] width 88 height 21
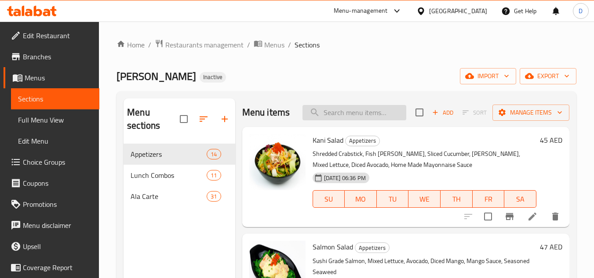
click at [355, 117] on input "search" at bounding box center [354, 112] width 104 height 15
paste input "Green Forest"
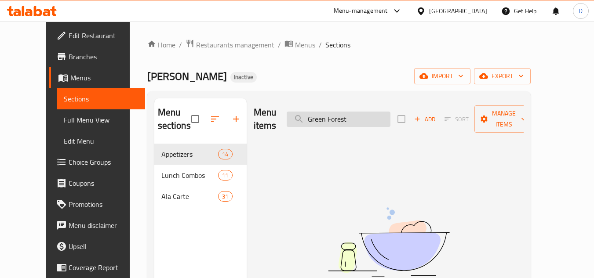
click at [359, 113] on input "Green Forest" at bounding box center [339, 119] width 104 height 15
paste input "Ohla [GEOGRAPHIC_DATA]"
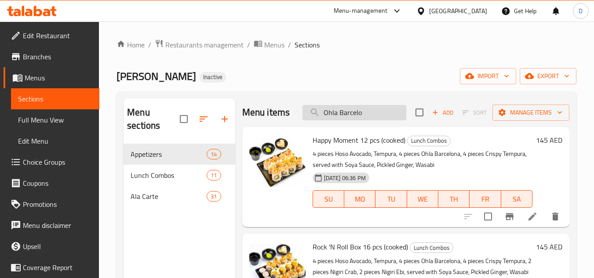
click at [351, 120] on input "Ohla Barcelo" at bounding box center [354, 112] width 104 height 15
click at [359, 116] on input "Ohla" at bounding box center [354, 112] width 104 height 15
paste input "Torch Salmon"
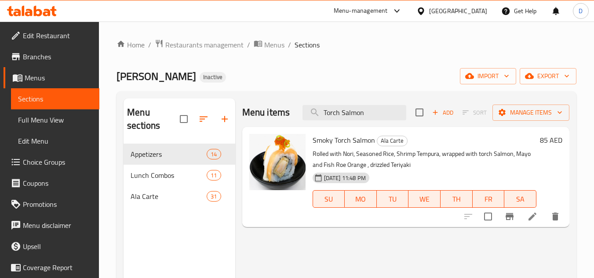
type input "Torch Salmon"
drag, startPoint x: 53, startPoint y: 121, endPoint x: 80, endPoint y: 128, distance: 28.6
click at [53, 121] on span "Full Menu View" at bounding box center [55, 120] width 74 height 11
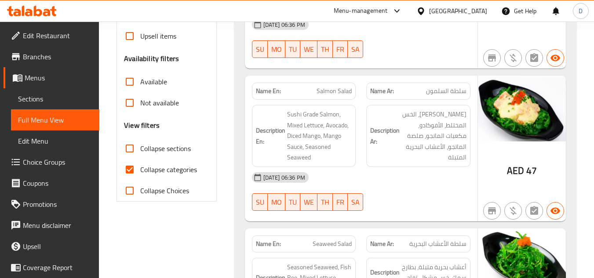
scroll to position [264, 0]
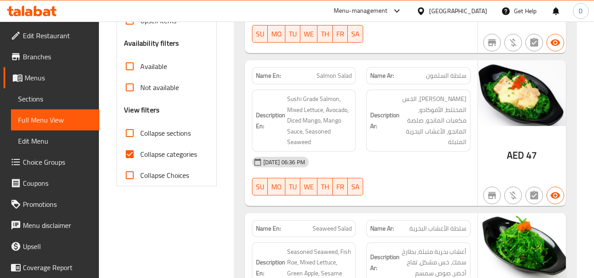
click at [128, 150] on input "Collapse categories" at bounding box center [129, 154] width 21 height 21
checkbox input "false"
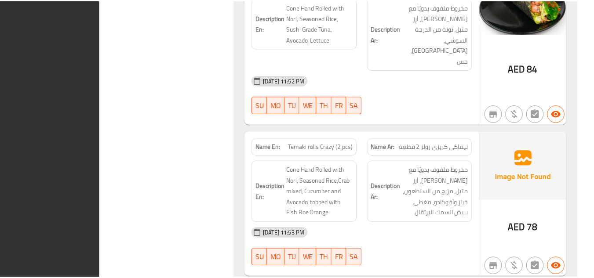
scroll to position [8900, 0]
